Goal: Information Seeking & Learning: Learn about a topic

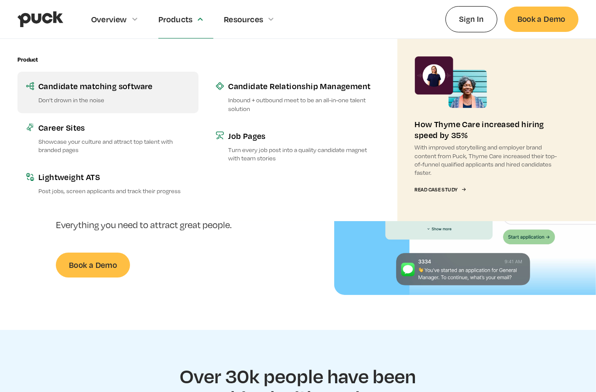
click at [114, 89] on div "Candidate matching software" at bounding box center [113, 85] width 151 height 11
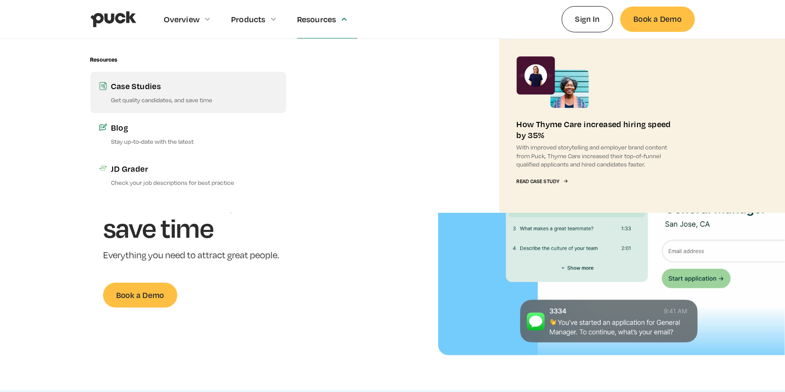
click at [162, 87] on div "Case Studies" at bounding box center [194, 85] width 166 height 11
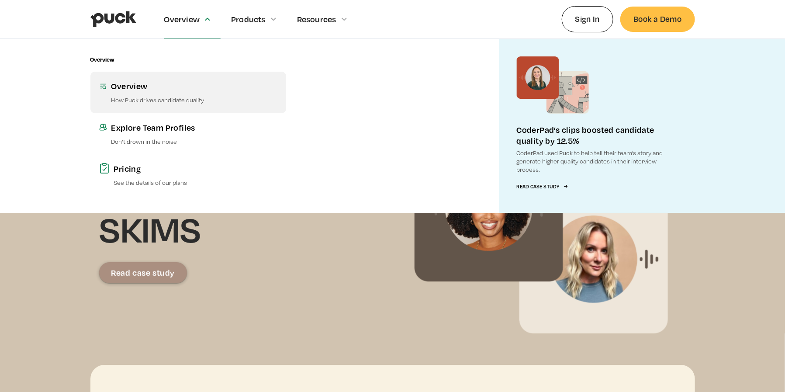
click at [159, 89] on div "Overview" at bounding box center [194, 85] width 166 height 11
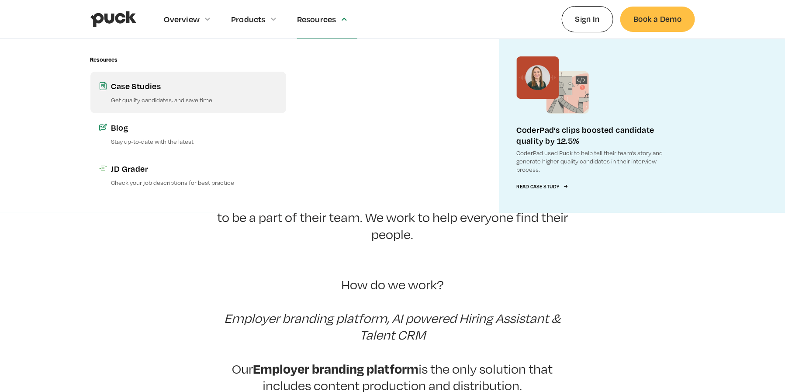
click at [179, 80] on div "Case Studies" at bounding box center [194, 85] width 166 height 11
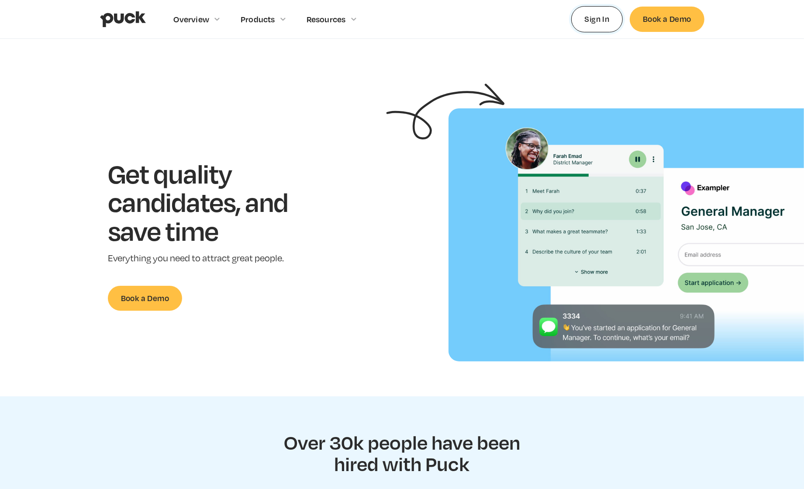
click at [614, 20] on link "Sign In" at bounding box center [597, 19] width 52 height 26
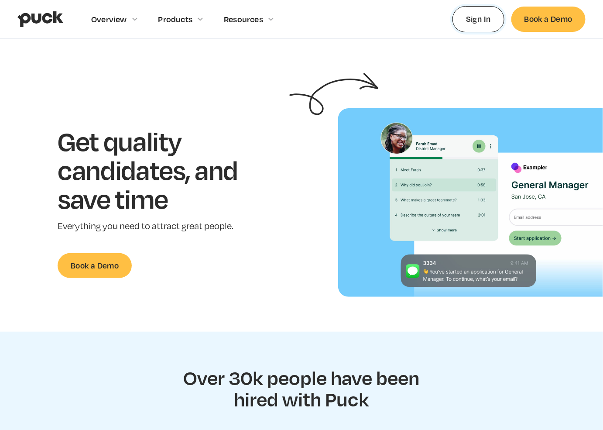
click at [454, 30] on link "Sign In" at bounding box center [479, 19] width 52 height 26
